Goal: Use online tool/utility: Utilize a website feature to perform a specific function

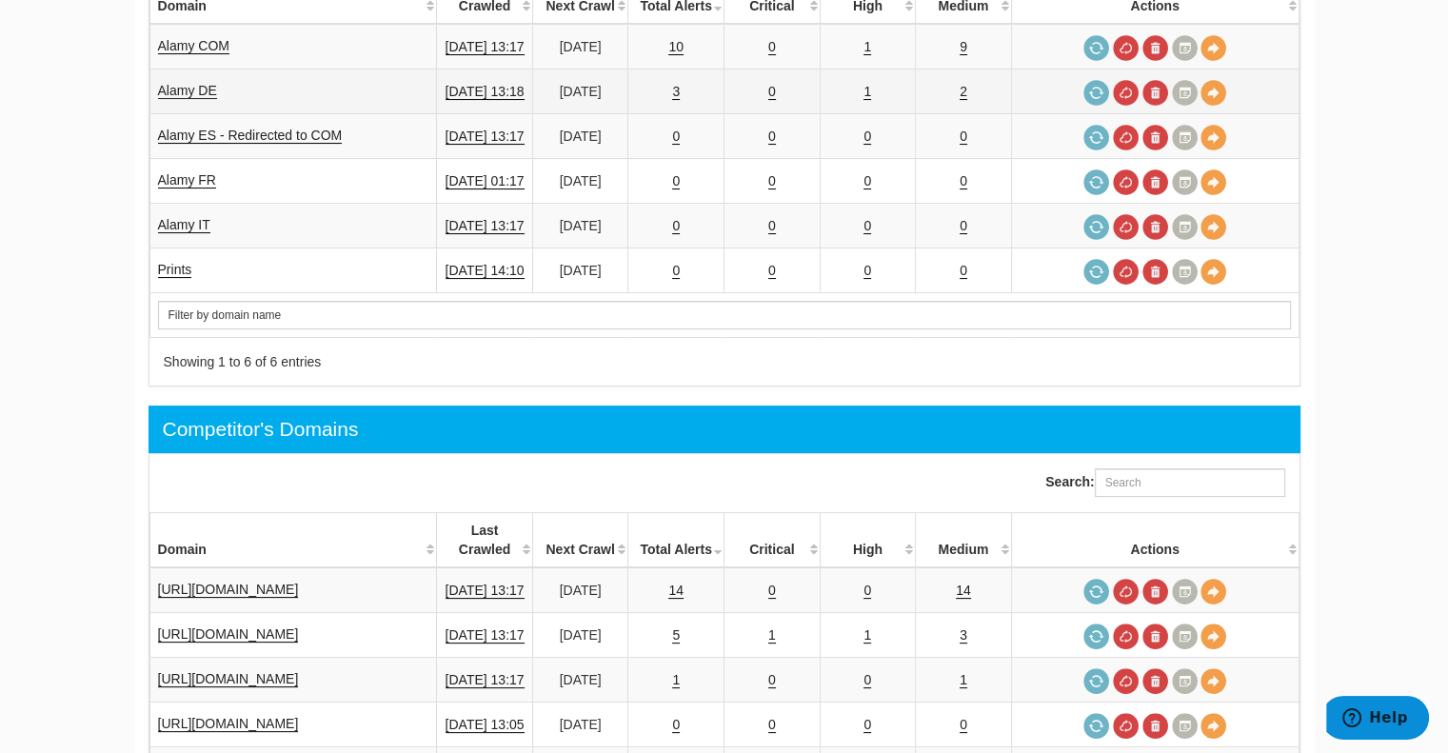
scroll to position [571, 0]
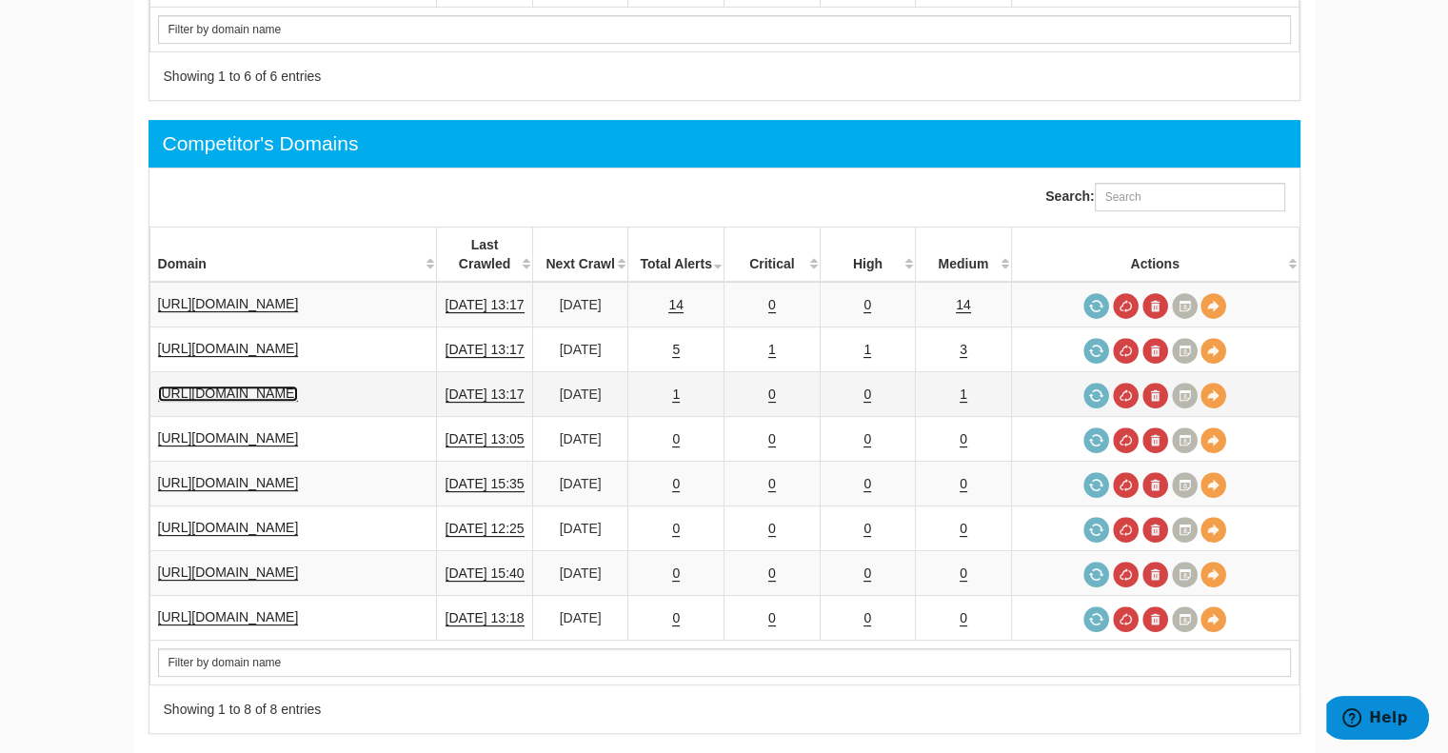
click at [240, 386] on link "[URL][DOMAIN_NAME]" at bounding box center [228, 394] width 141 height 16
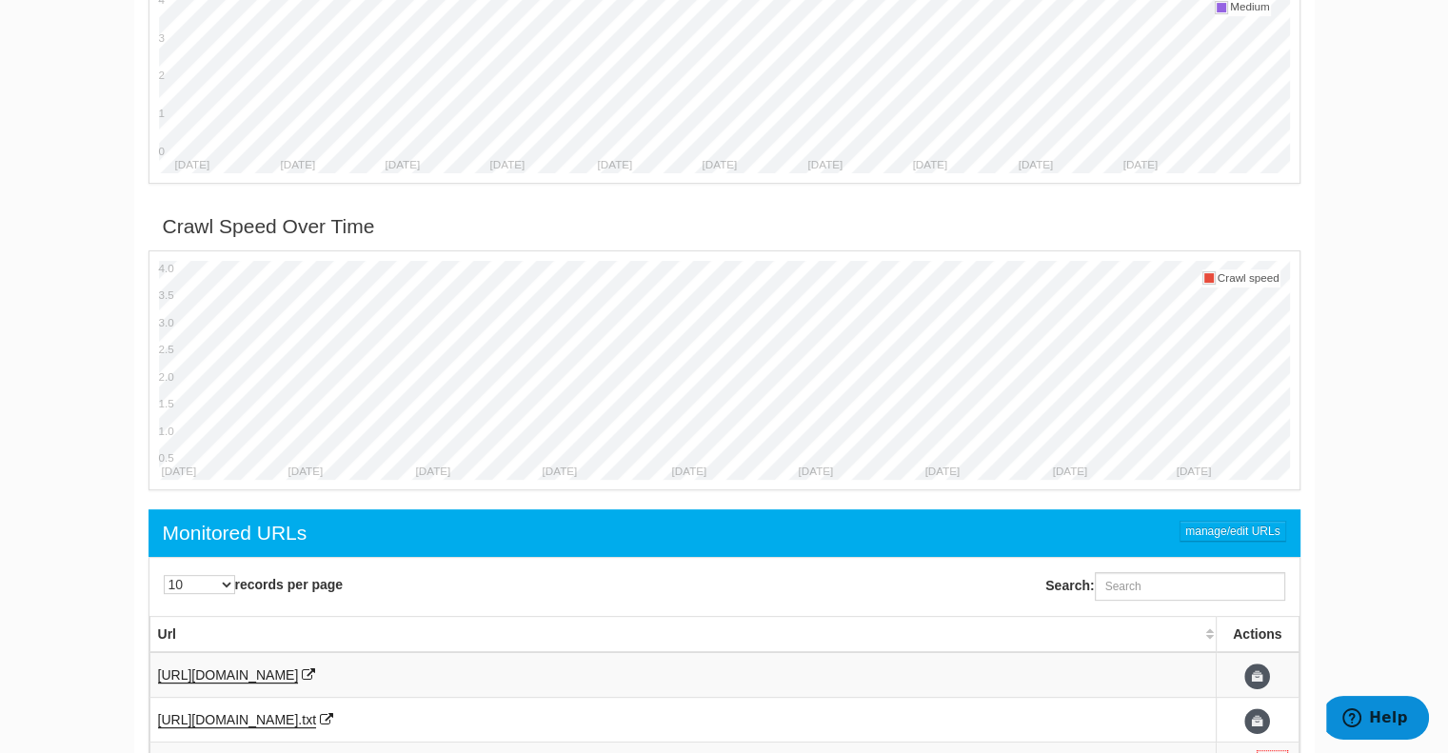
scroll to position [952, 0]
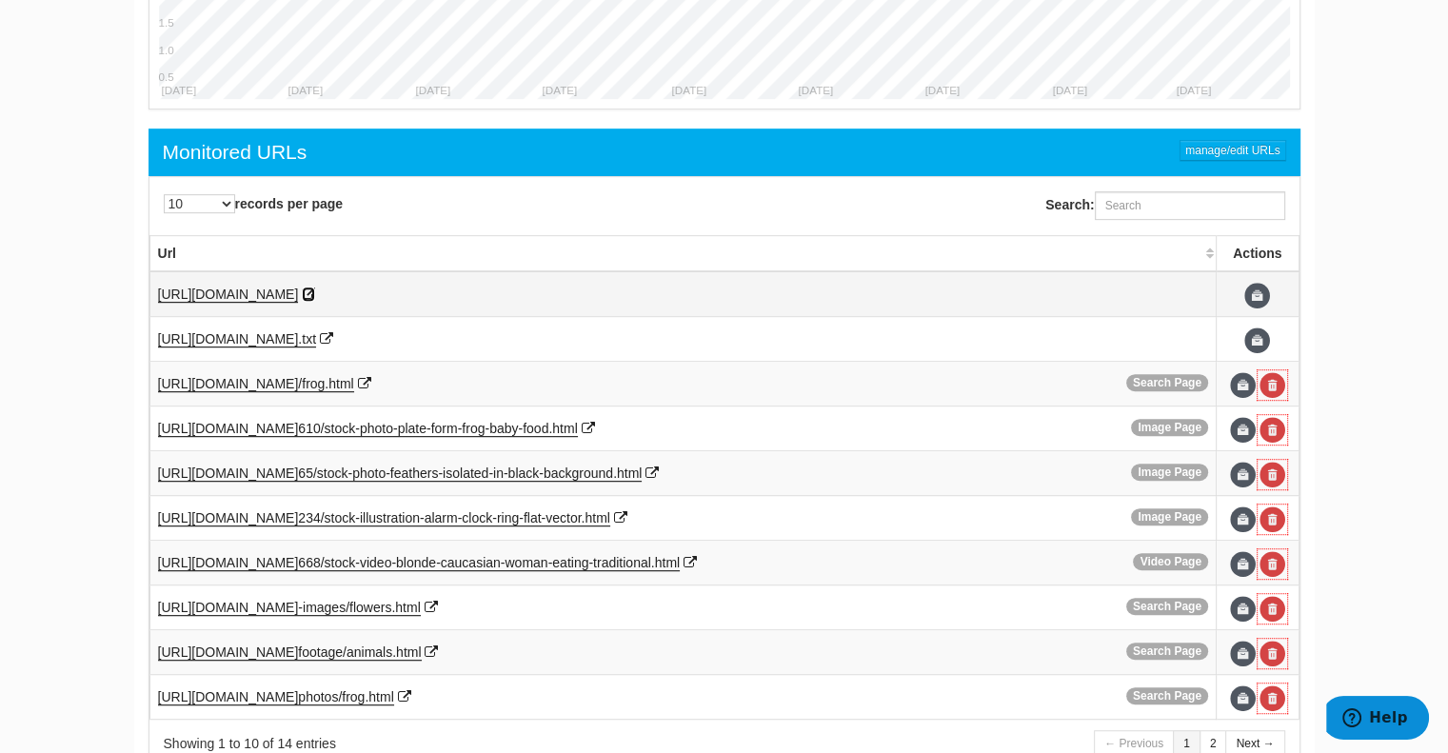
click at [315, 288] on icon at bounding box center [308, 294] width 13 height 13
click at [298, 376] on span "https://depositphotos.com/search" at bounding box center [228, 383] width 141 height 15
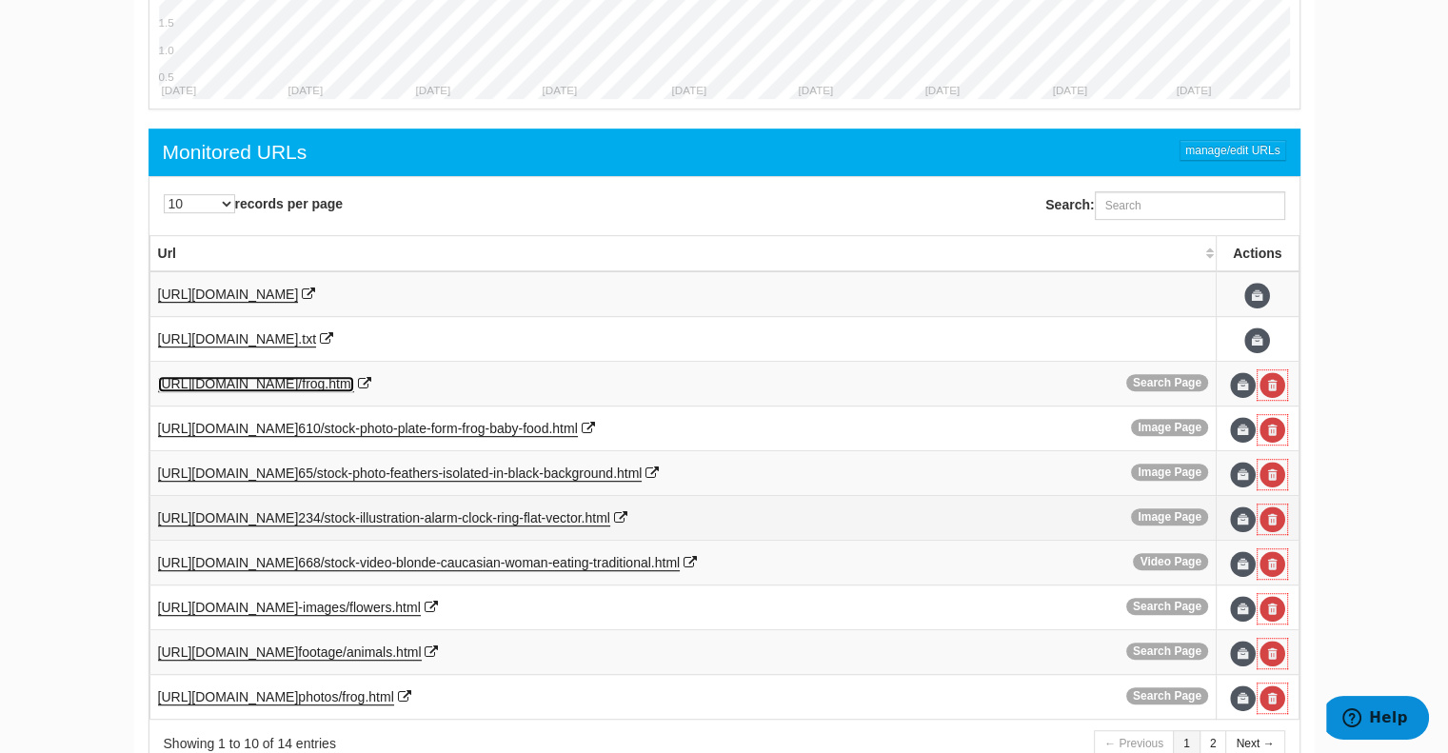
scroll to position [1041, 0]
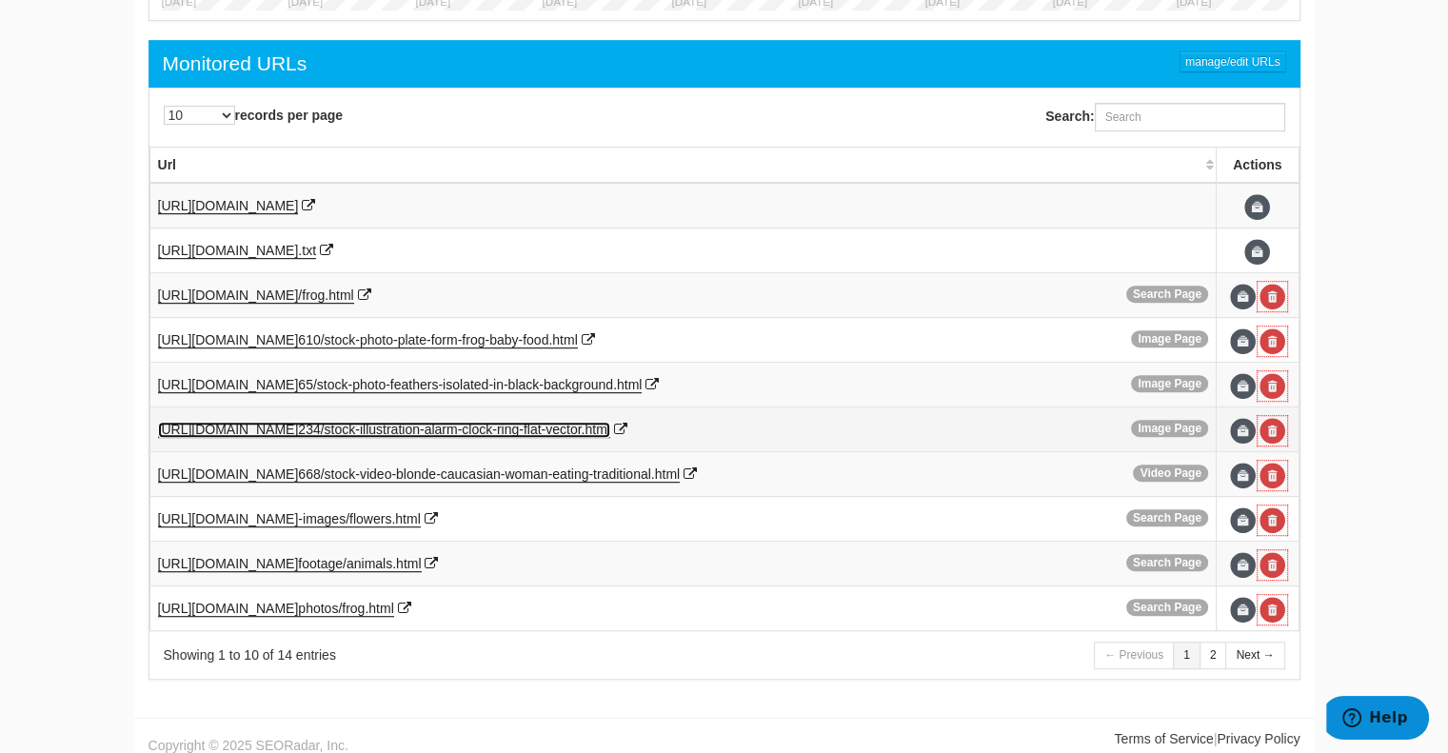
click at [463, 422] on span "234/stock-illustration-alarm-clo" at bounding box center [388, 429] width 181 height 15
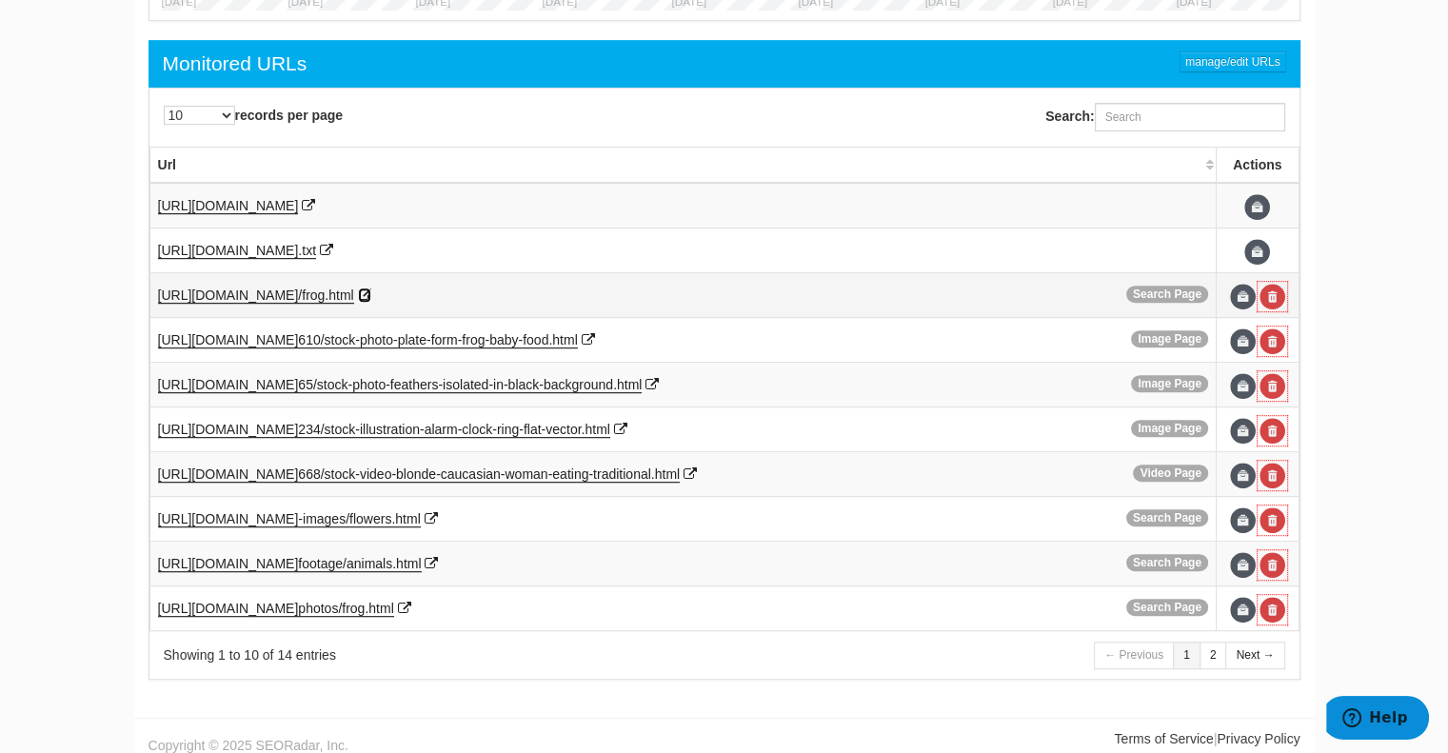
click at [371, 288] on icon at bounding box center [364, 294] width 13 height 13
click at [659, 378] on icon at bounding box center [652, 384] width 13 height 13
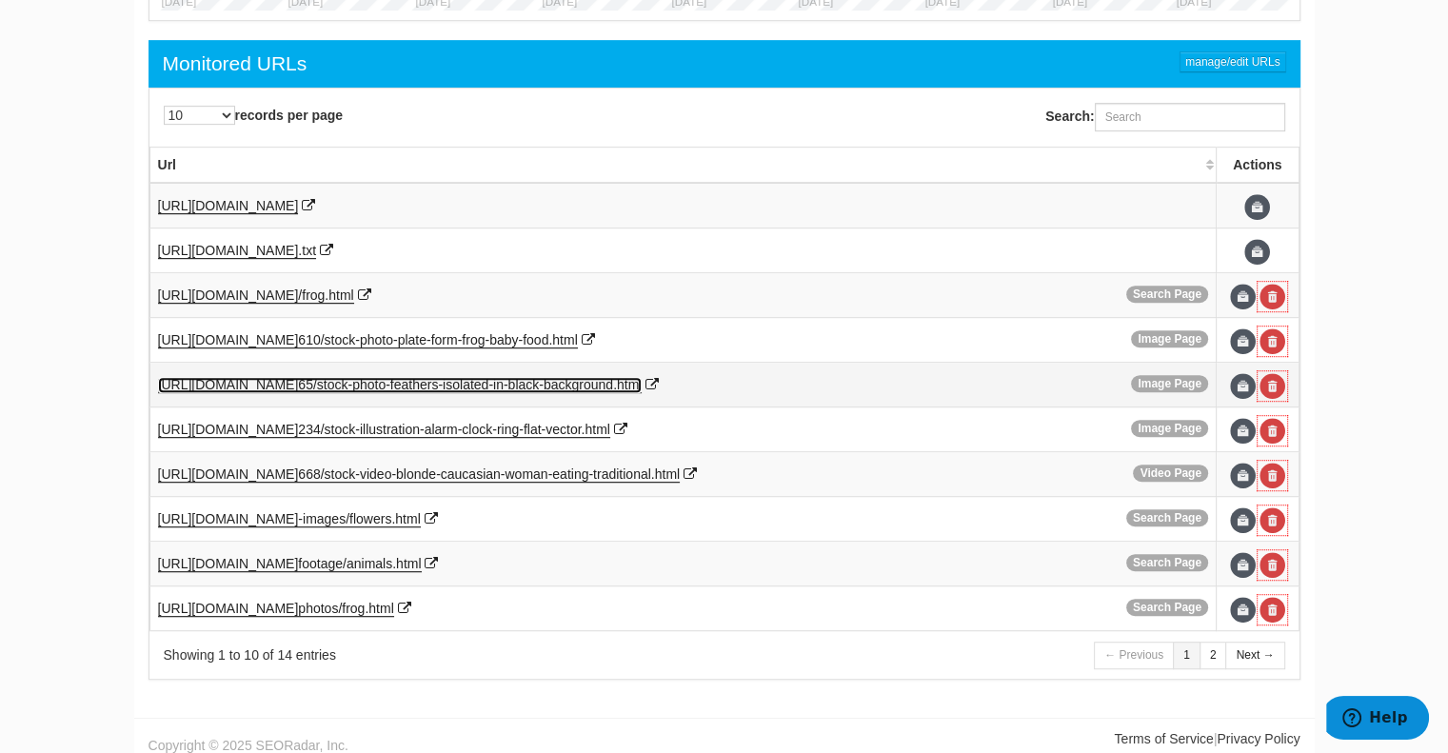
click at [488, 380] on span "65/stock-photo-feathers-isolated" at bounding box center [393, 384] width 190 height 15
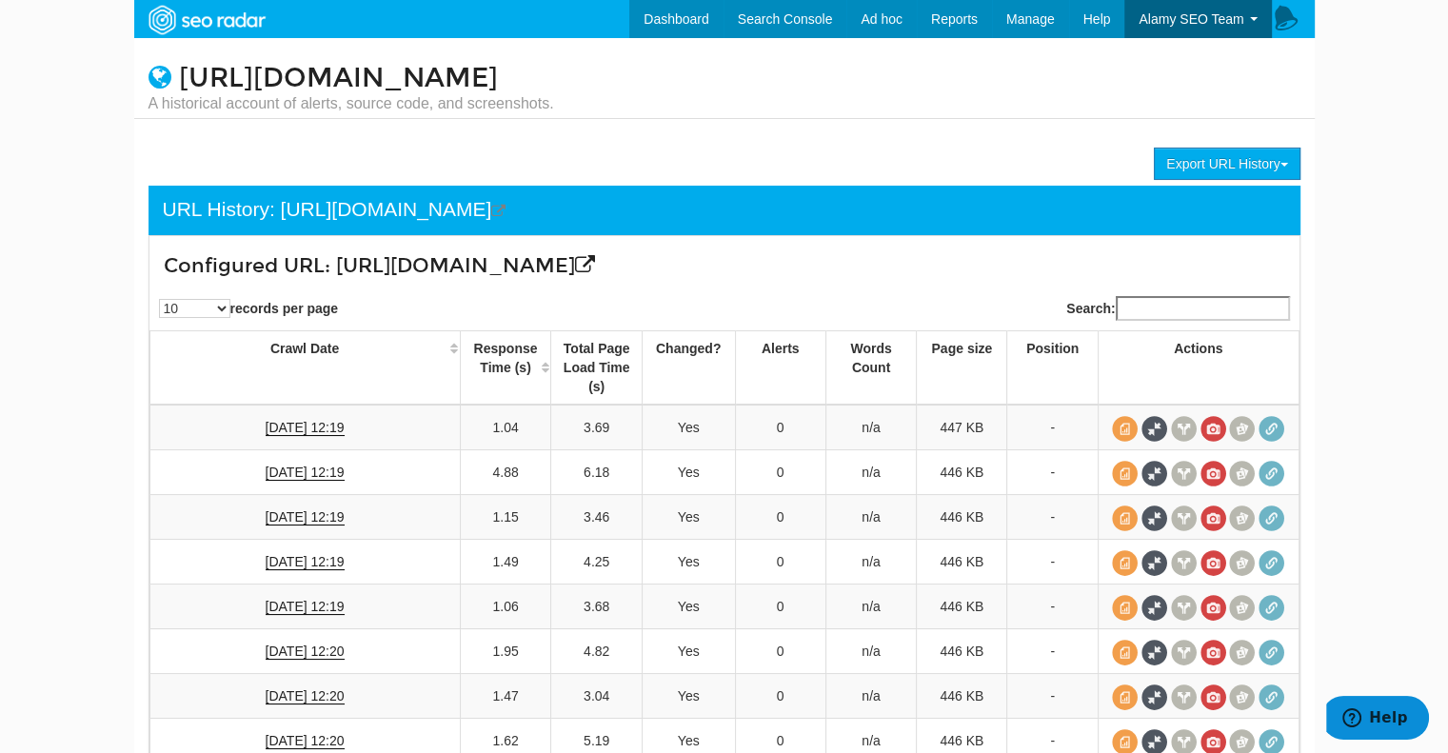
scroll to position [76, 0]
click at [1154, 427] on span at bounding box center [1155, 429] width 26 height 26
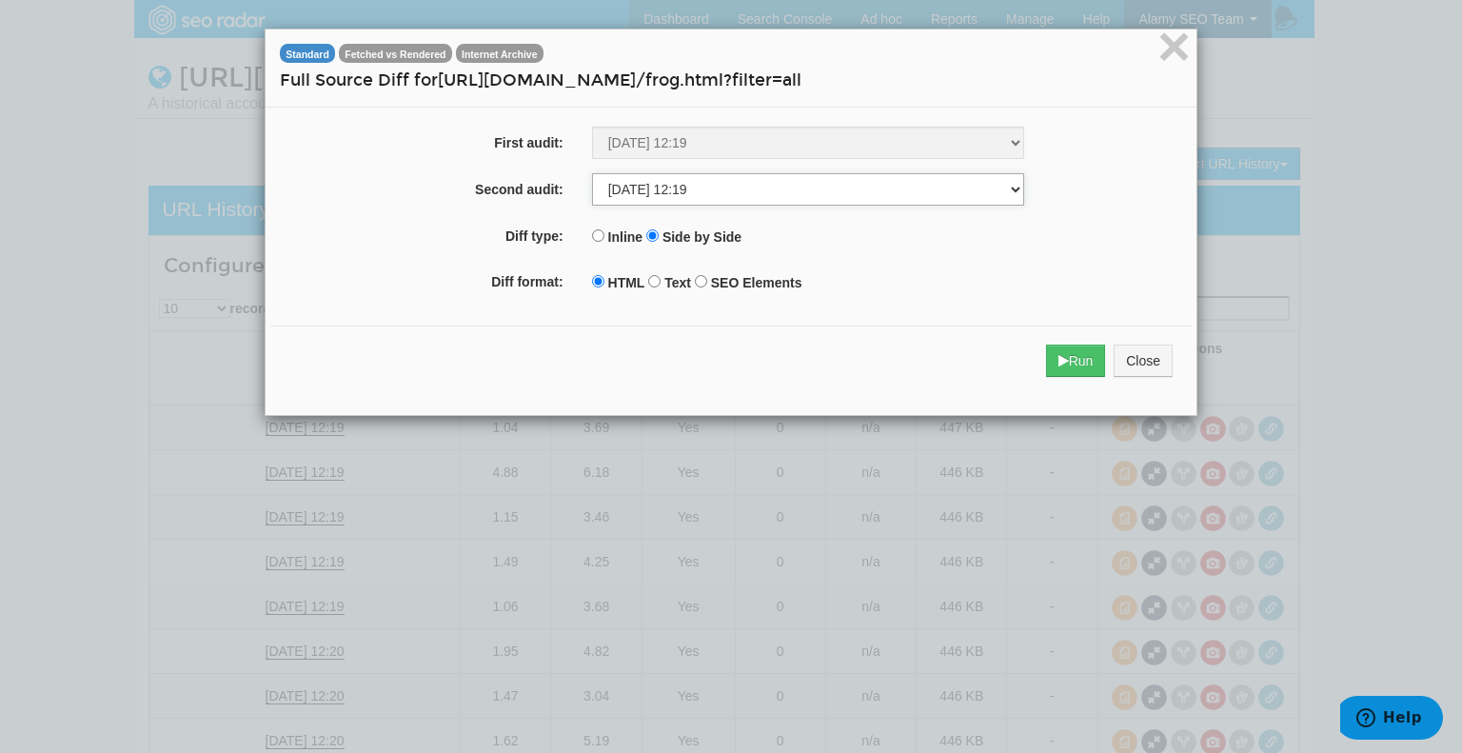
click at [710, 192] on select "[DATE] 12:19 [DATE] 12:19 [DATE] 12:19 [DATE] 12:19 [DATE] 12:19 [DATE] 12:20 […" at bounding box center [808, 189] width 432 height 32
select select "247519394"
click at [592, 173] on select "[DATE] 12:19 [DATE] 12:19 [DATE] 12:19 [DATE] 12:19 [DATE] 12:19 [DATE] 12:20 […" at bounding box center [808, 189] width 432 height 32
click at [1074, 354] on button "Run" at bounding box center [1076, 361] width 60 height 32
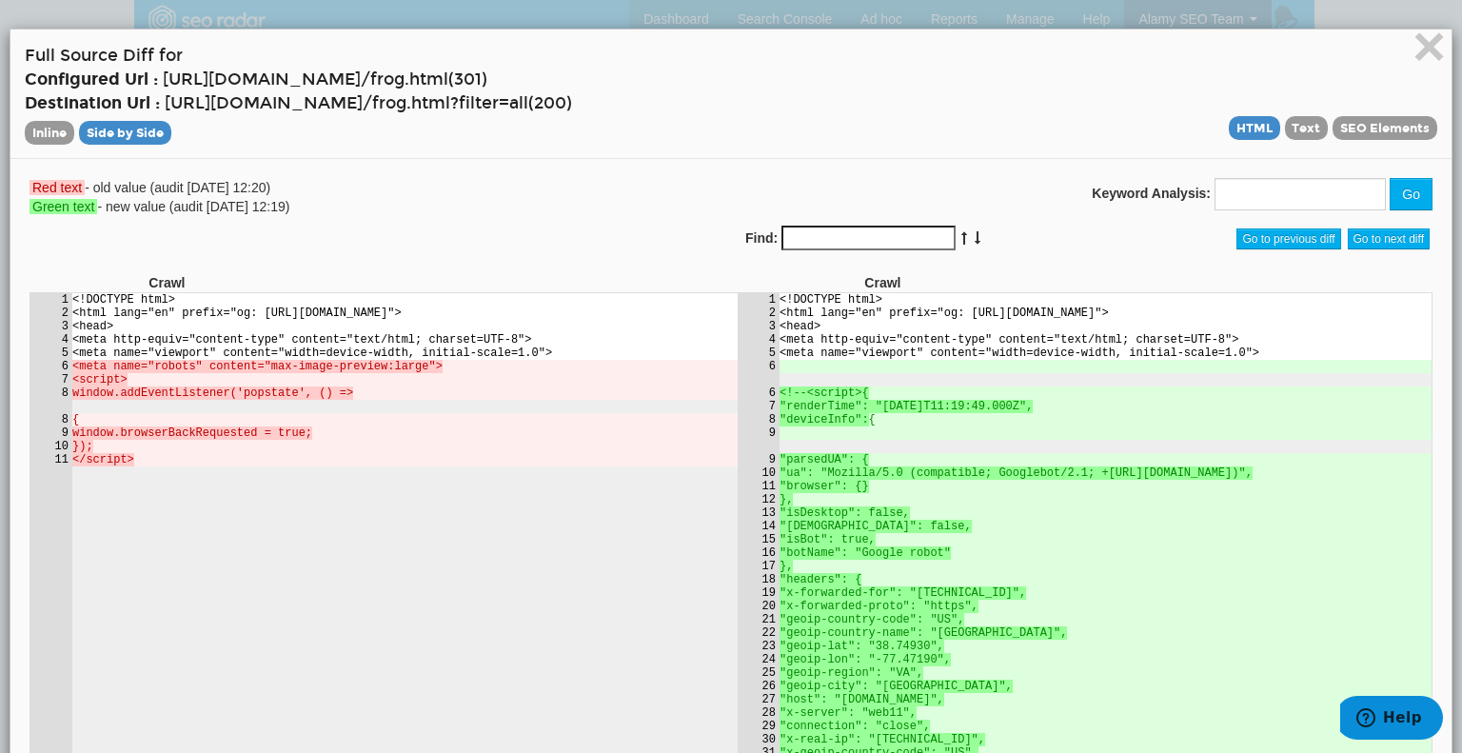
scroll to position [0, 0]
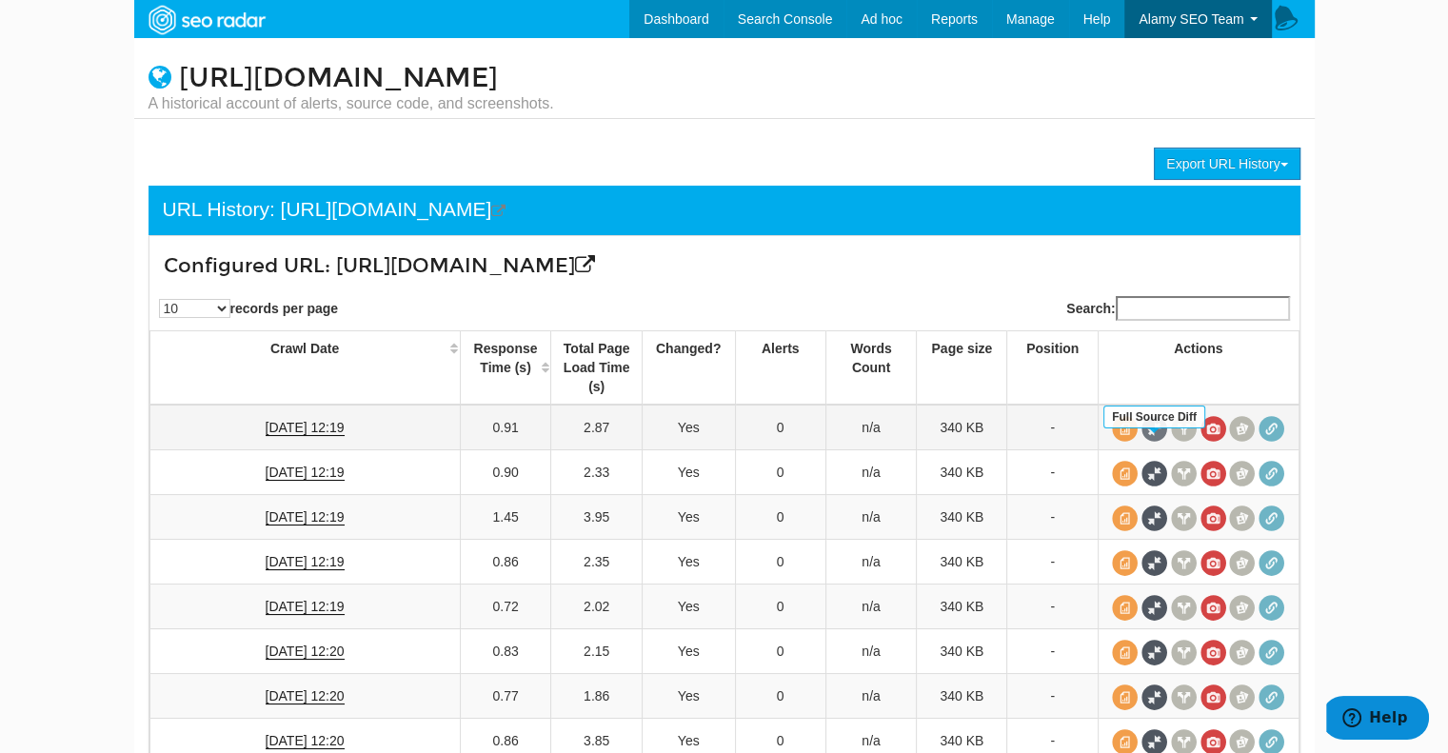
click at [1154, 442] on span at bounding box center [1155, 429] width 26 height 26
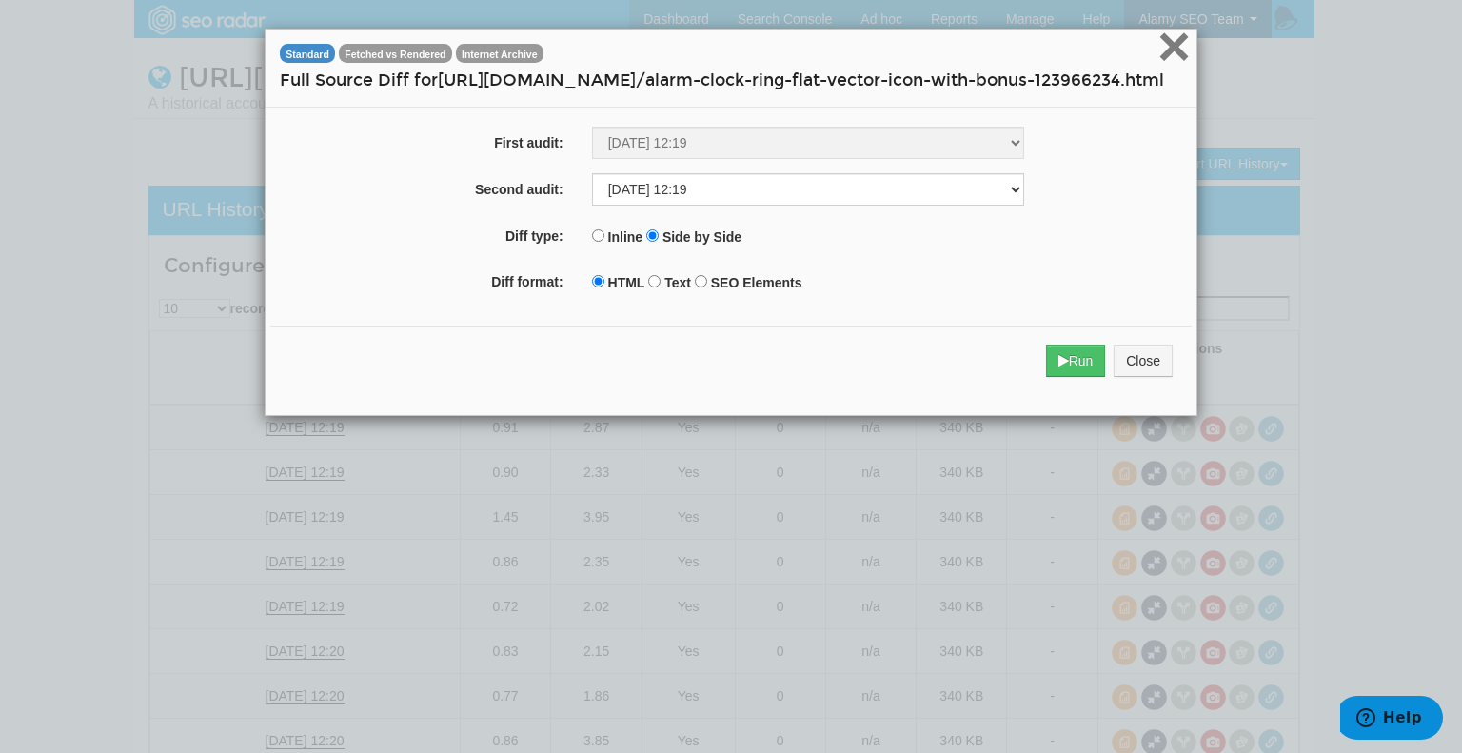
click at [1167, 48] on span "×" at bounding box center [1174, 46] width 33 height 64
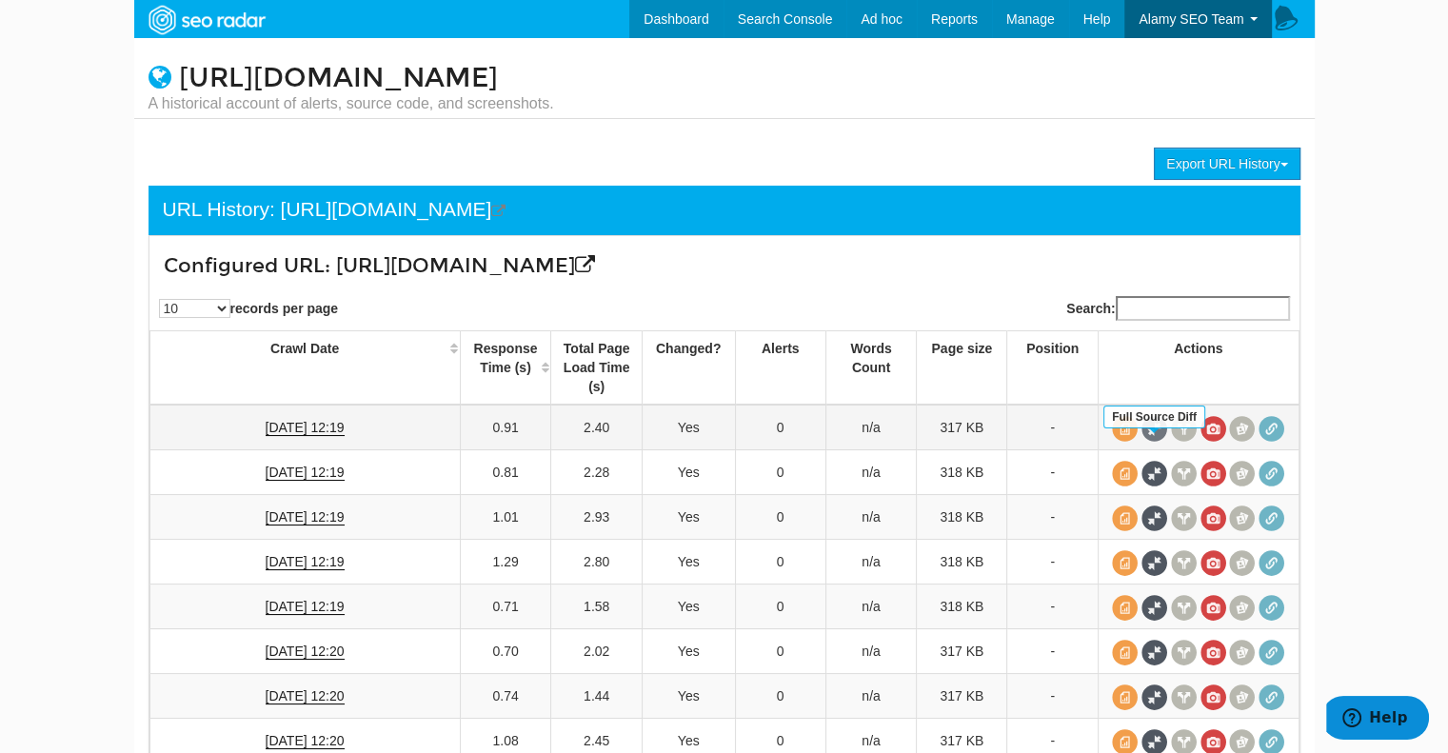
click at [1159, 442] on span at bounding box center [1155, 429] width 26 height 26
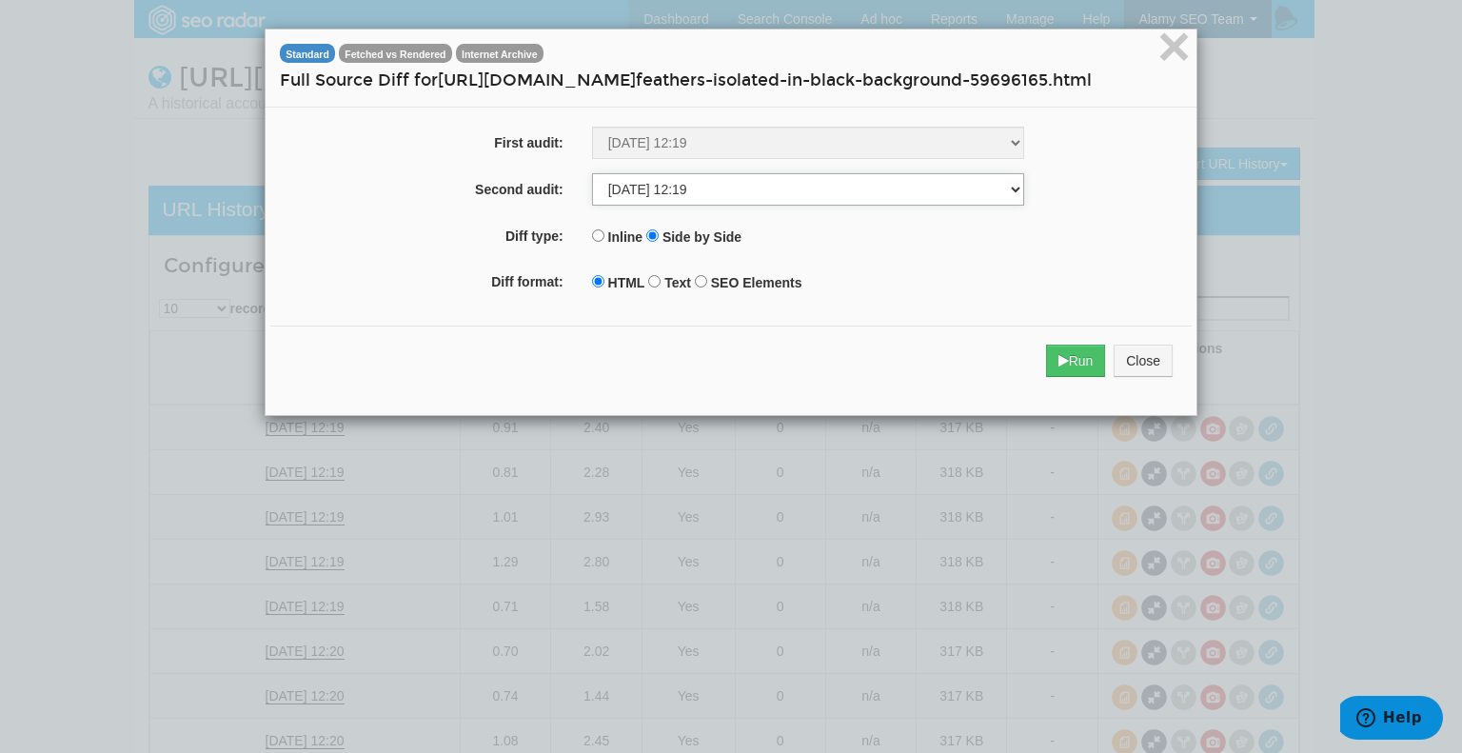
click at [714, 206] on select "08/11/2025 12:19 08/04/2025 12:19 07/28/2025 12:19 07/21/2025 12:19 07/14/2025 …" at bounding box center [808, 189] width 432 height 32
select select "247519398"
click at [592, 196] on select "08/11/2025 12:19 08/04/2025 12:19 07/28/2025 12:19 07/21/2025 12:19 07/14/2025 …" at bounding box center [808, 189] width 432 height 32
click at [1067, 377] on button "Run" at bounding box center [1076, 361] width 60 height 32
